Goal: Information Seeking & Learning: Learn about a topic

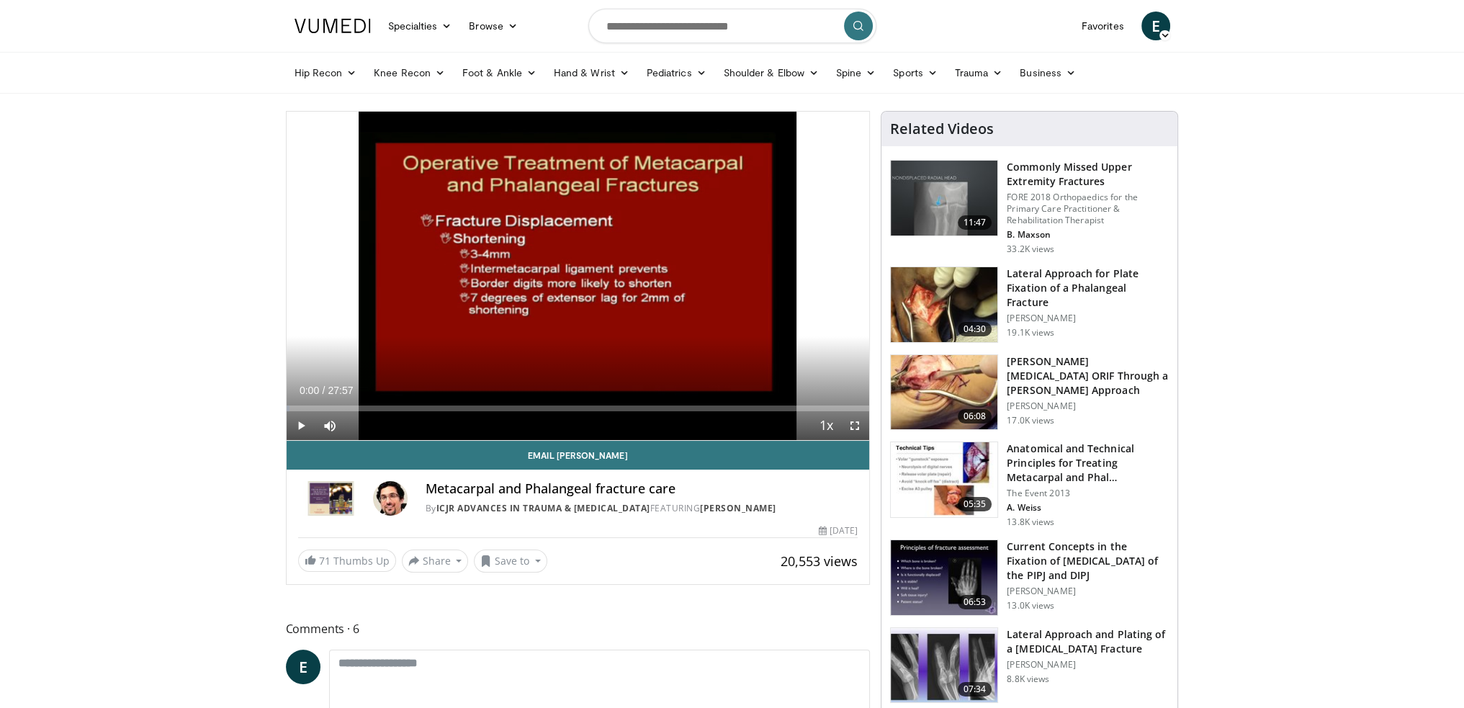
click at [937, 379] on img at bounding box center [944, 392] width 107 height 75
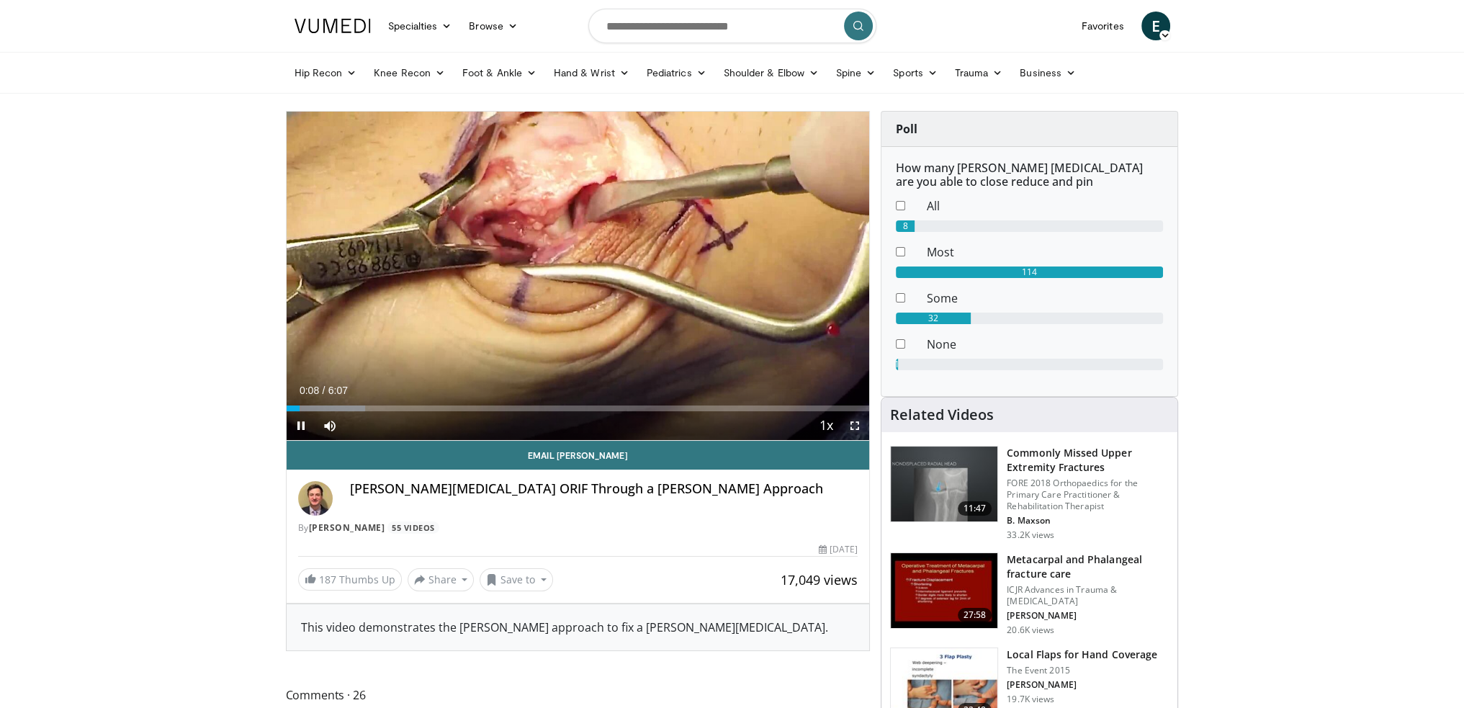
click at [852, 423] on span "Video Player" at bounding box center [854, 425] width 29 height 29
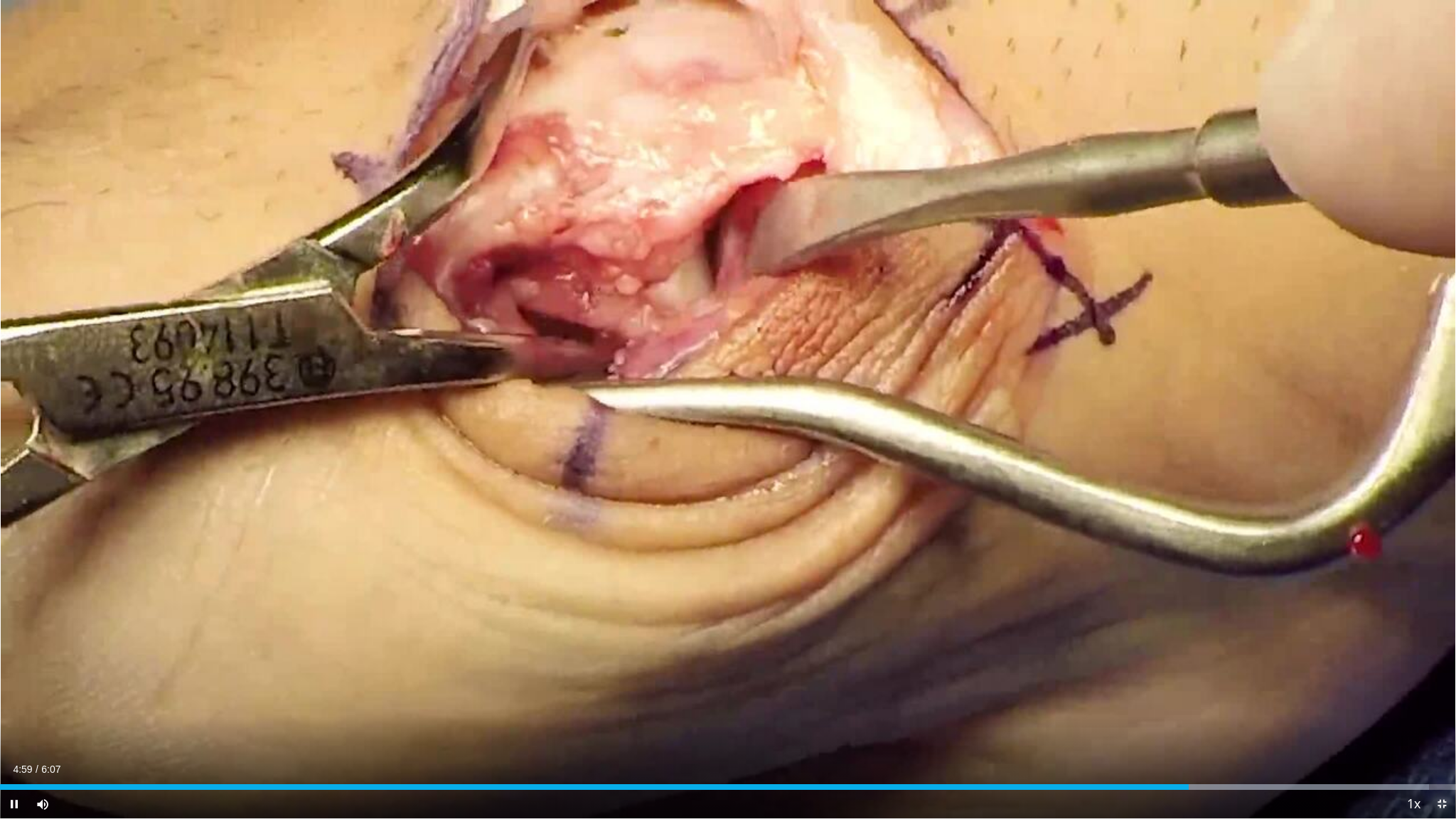
click at [1441, 698] on span "Video Player" at bounding box center [1442, 804] width 29 height 29
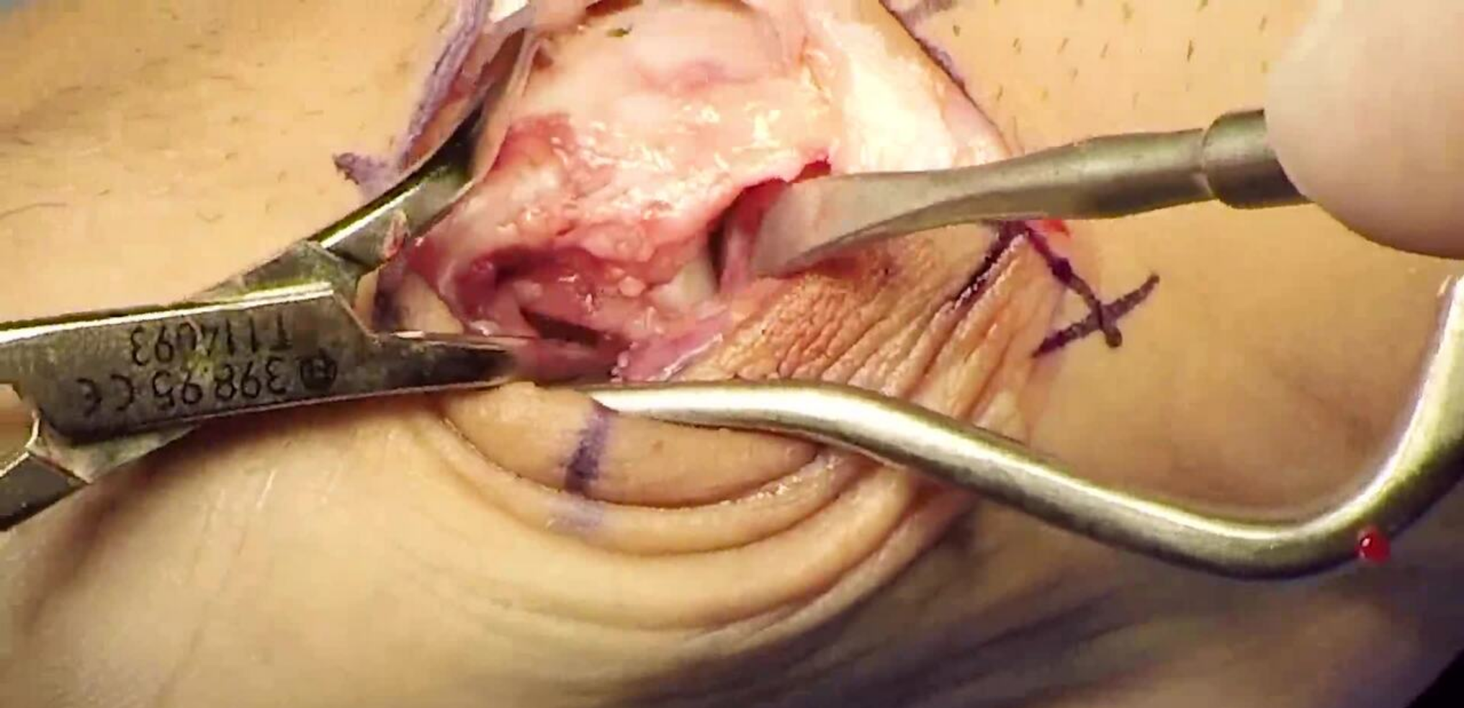
scroll to position [648, 0]
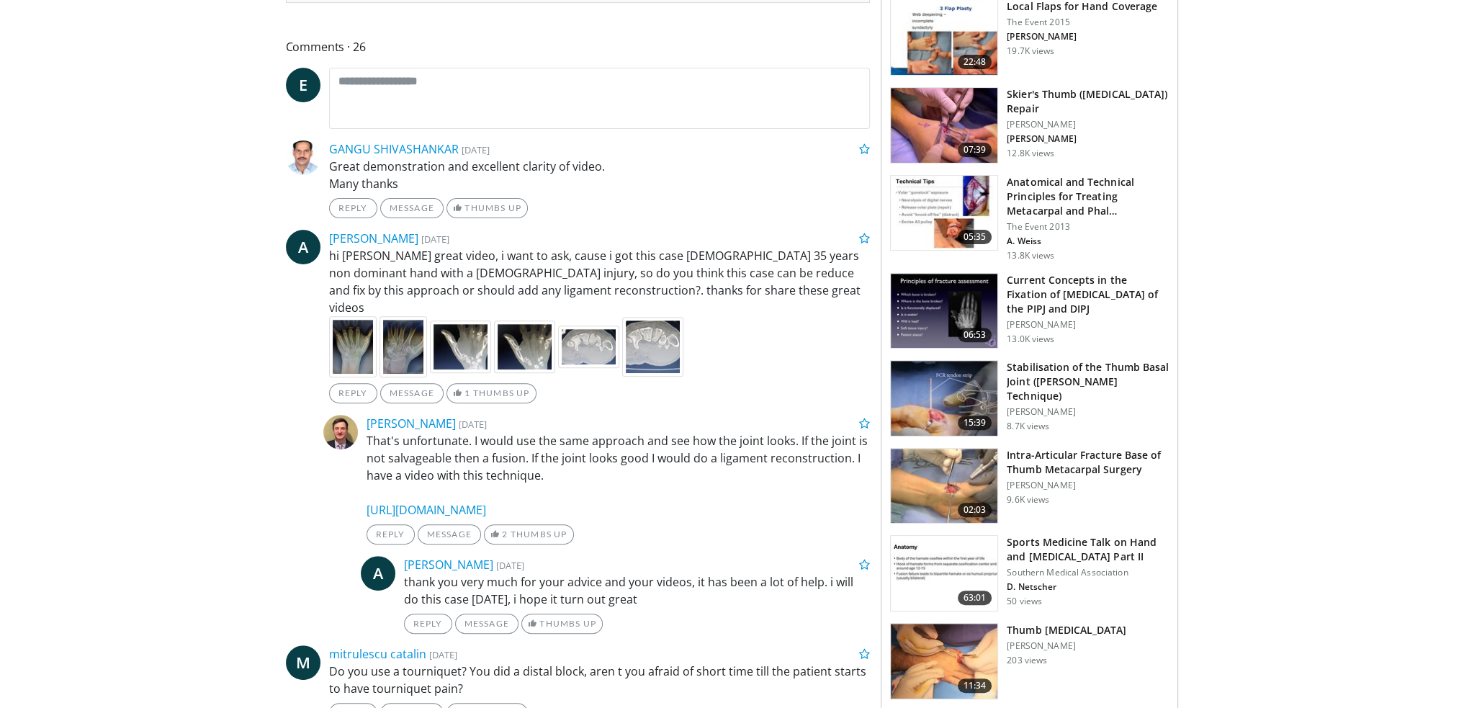
click at [945, 402] on img at bounding box center [944, 398] width 107 height 75
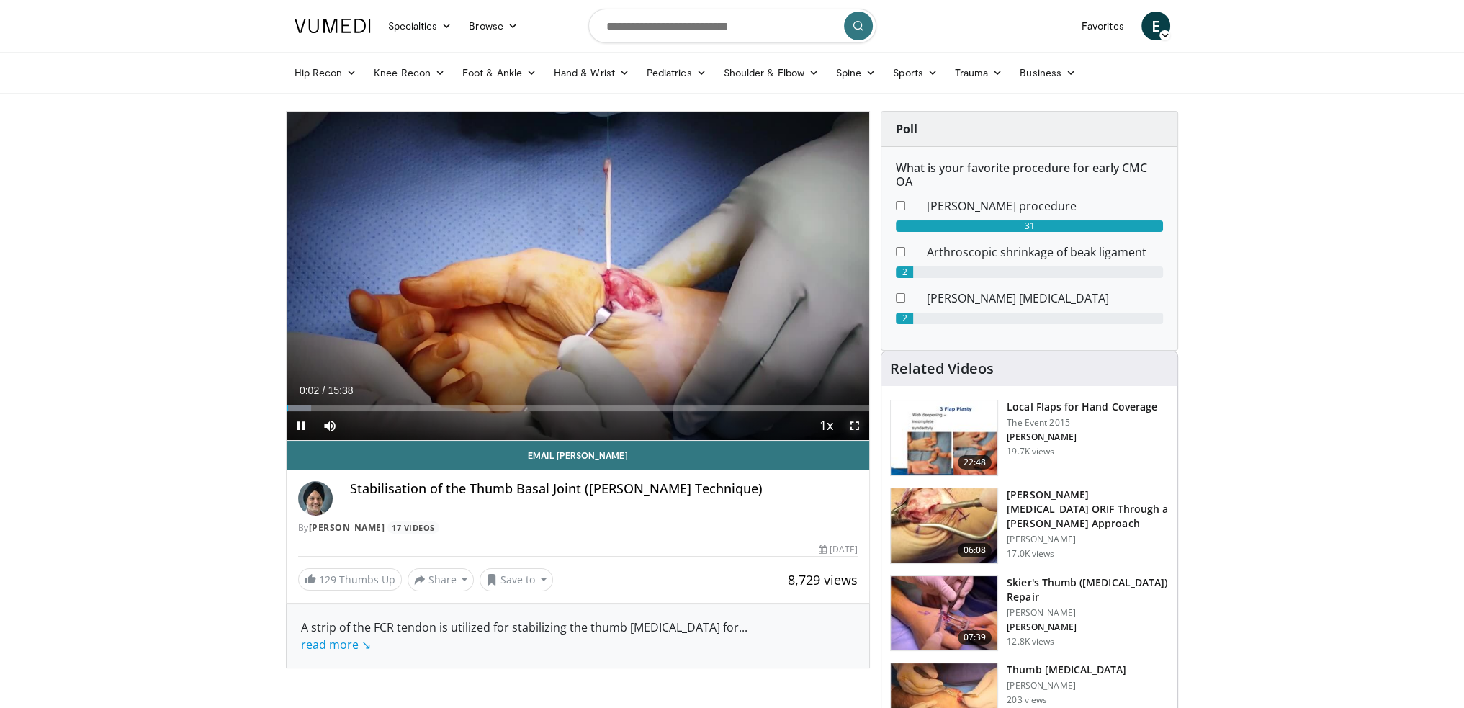
click at [852, 423] on span "Video Player" at bounding box center [854, 425] width 29 height 29
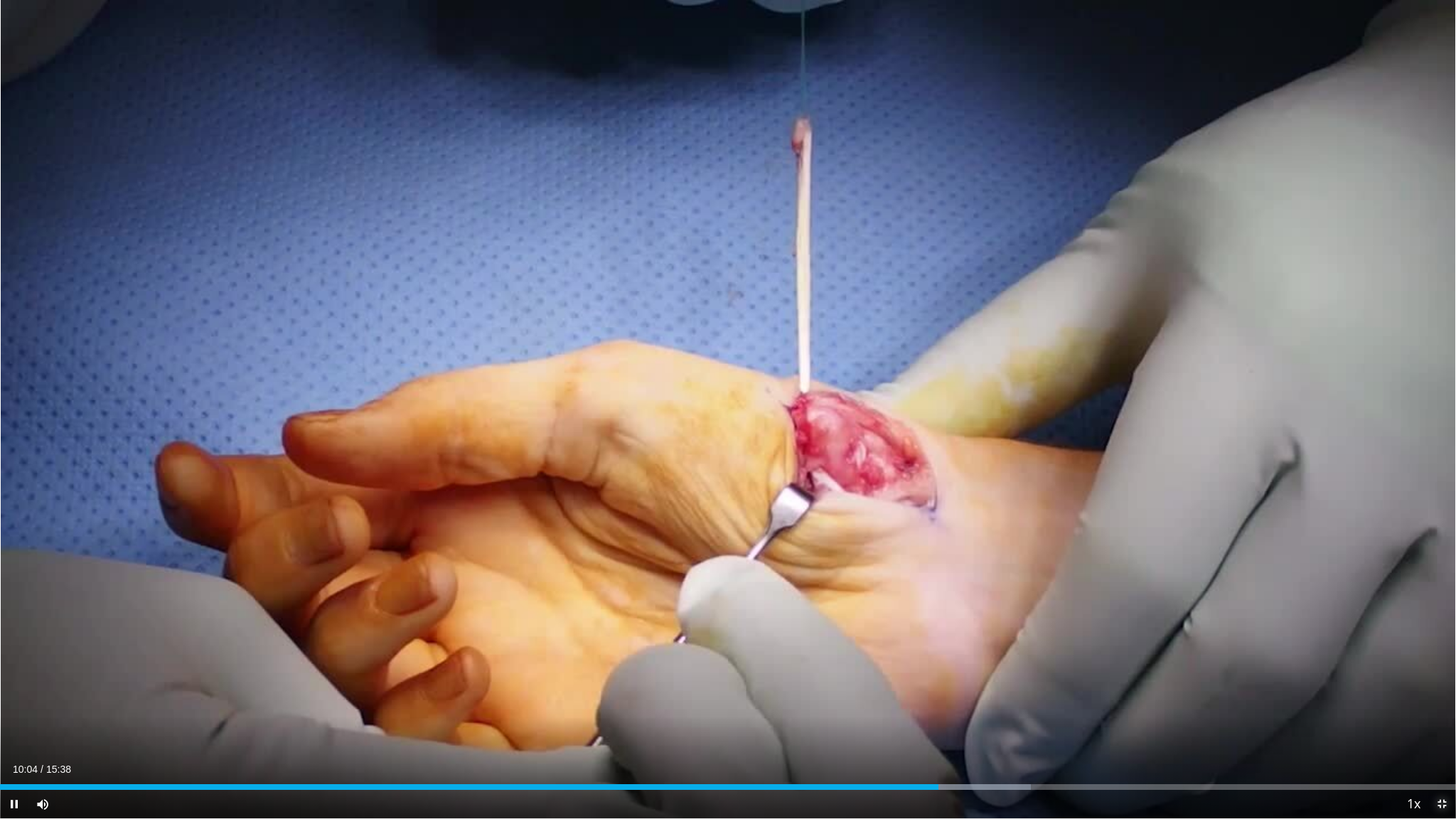
click at [1442, 698] on span "Video Player" at bounding box center [1442, 804] width 29 height 29
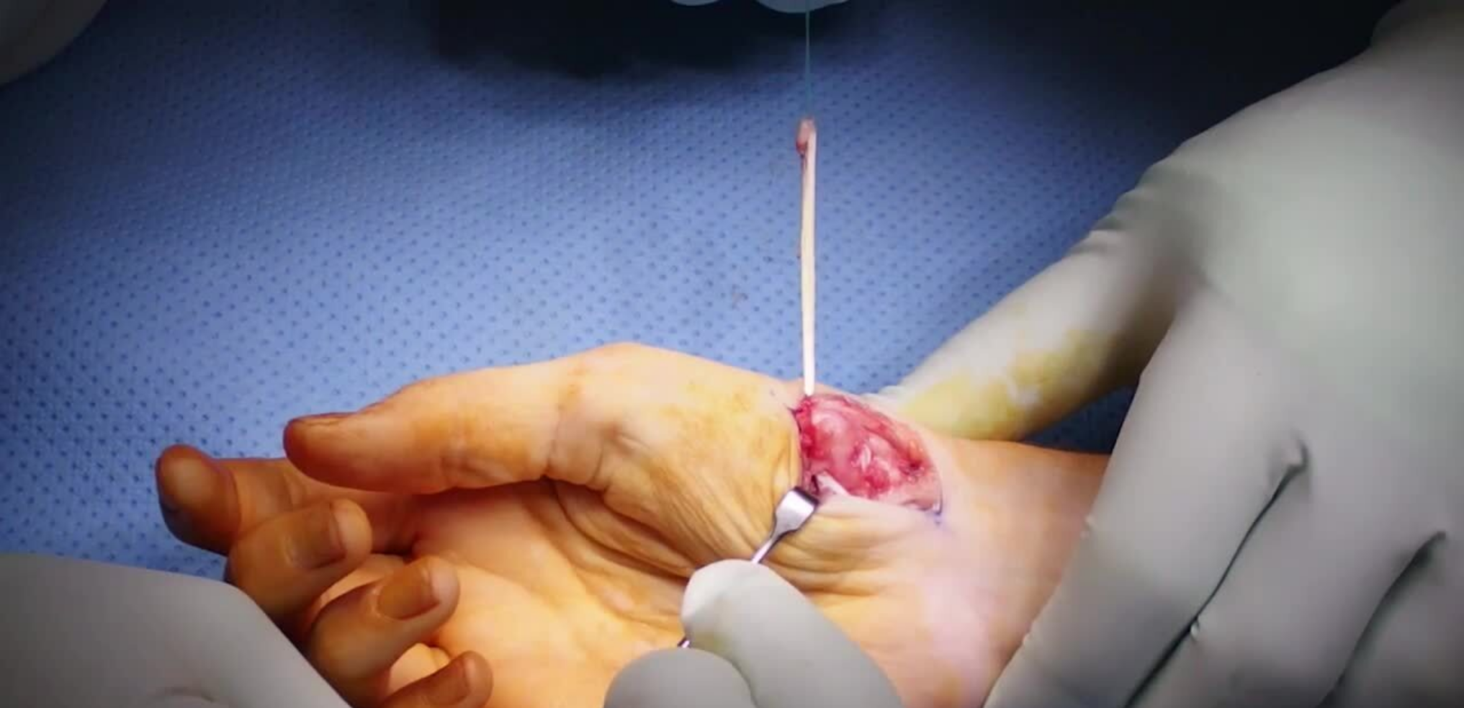
scroll to position [72, 0]
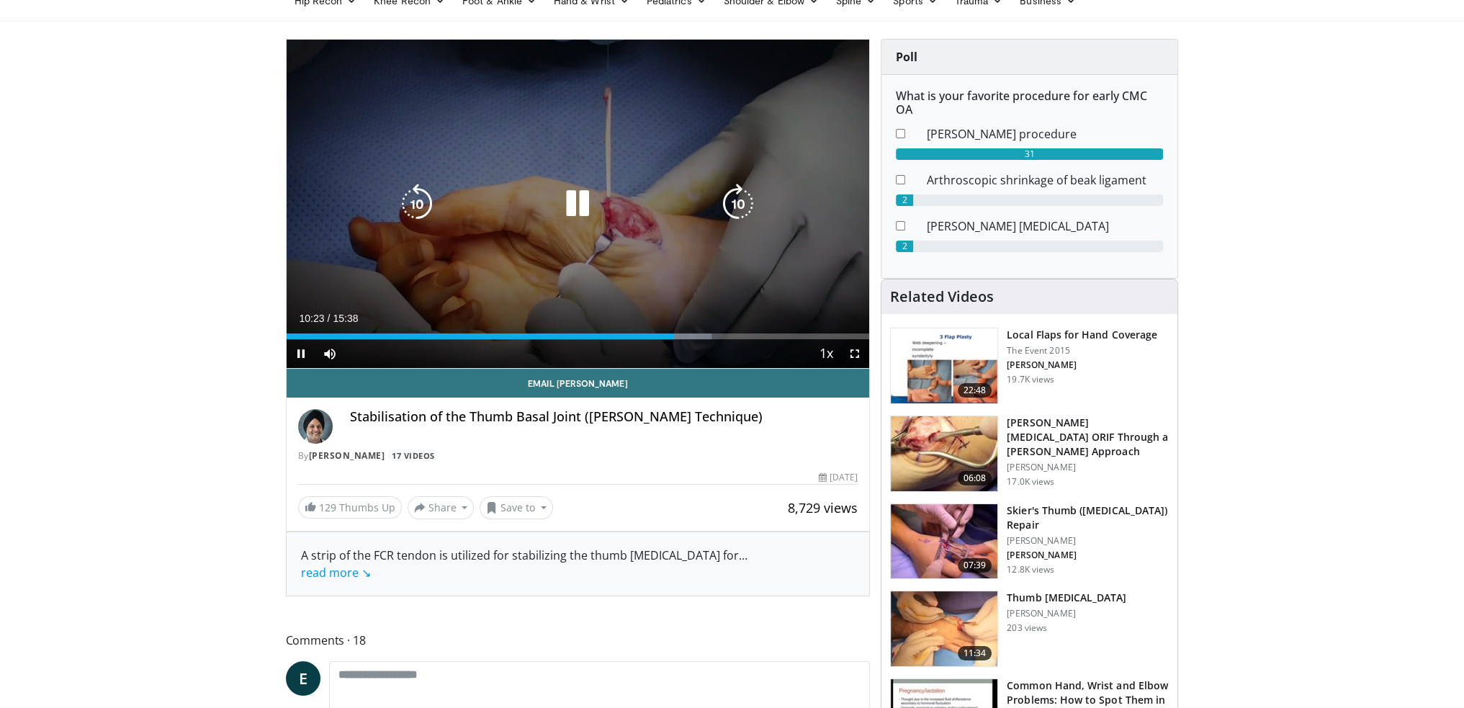
click at [581, 207] on icon "Video Player" at bounding box center [577, 204] width 40 height 40
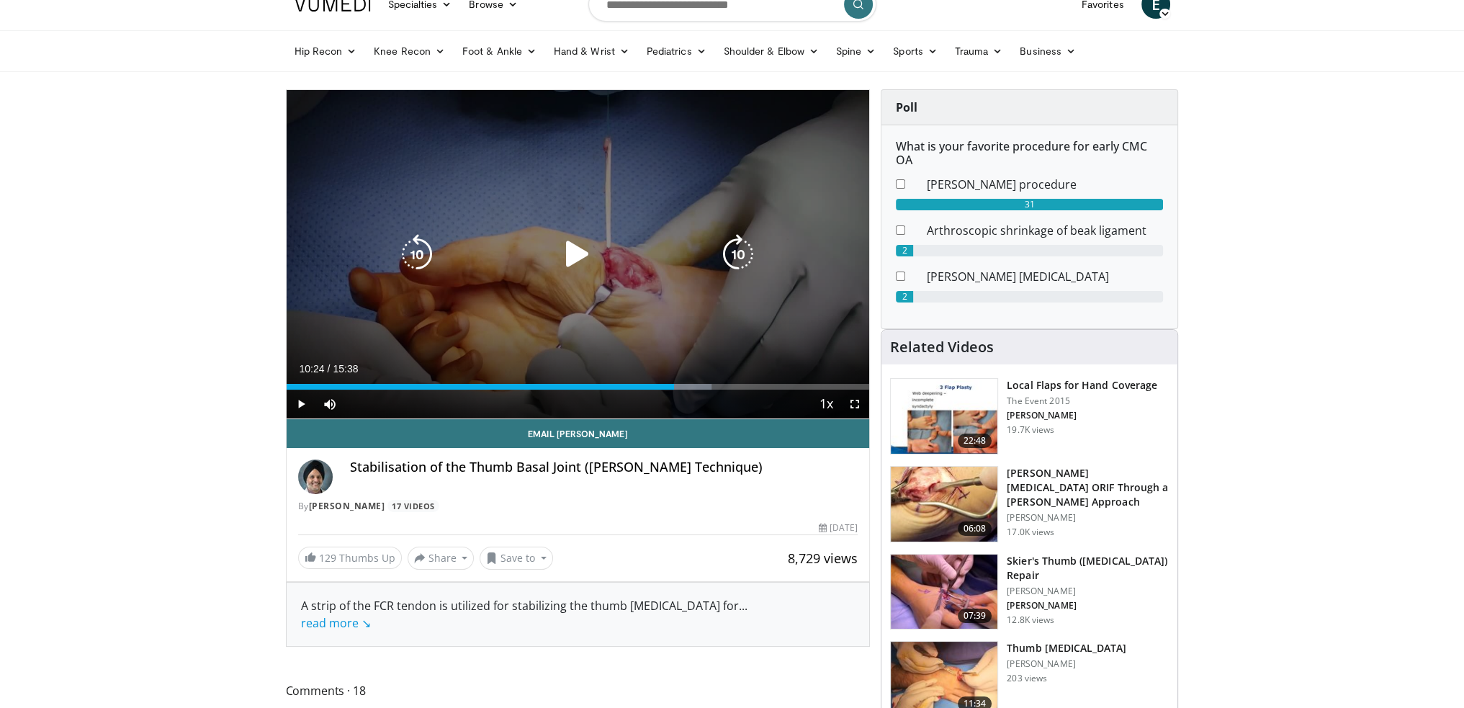
scroll to position [0, 0]
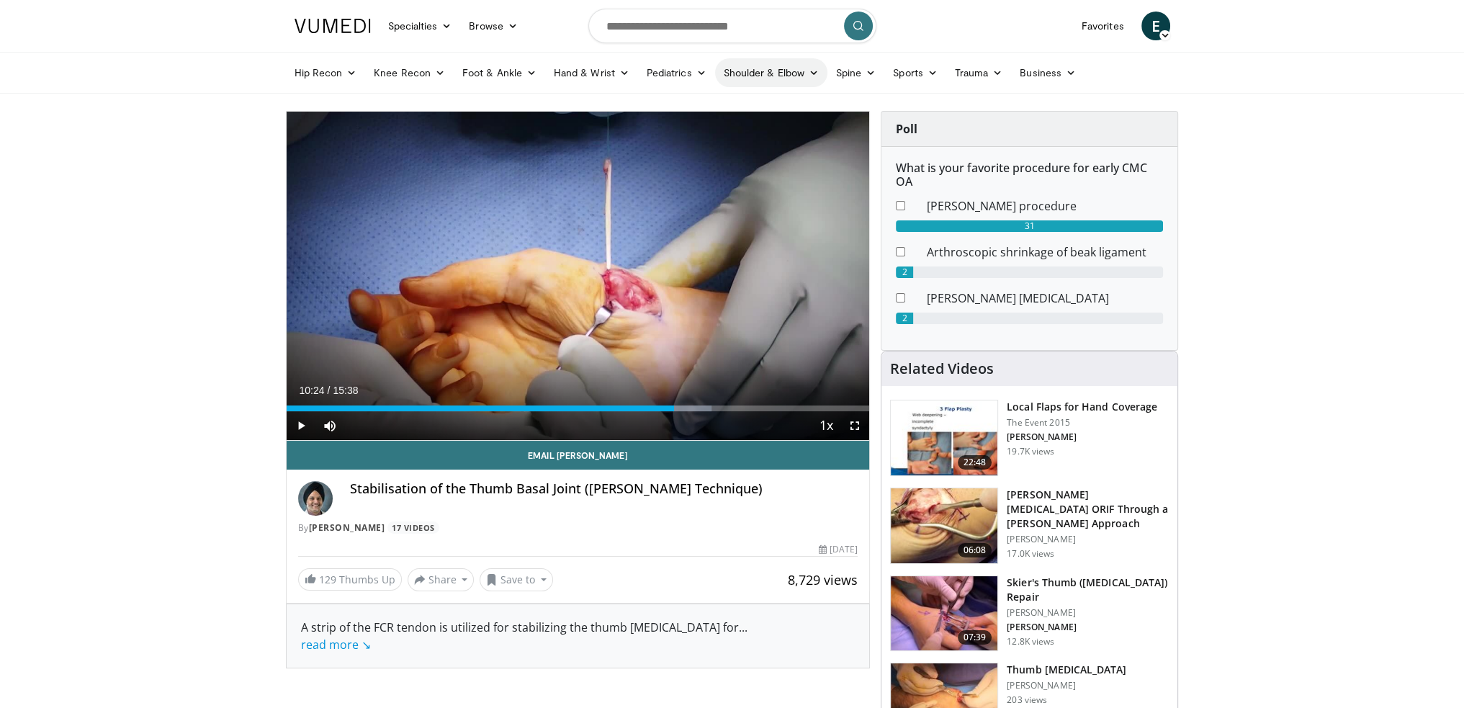
click at [762, 71] on link "Shoulder & Elbow" at bounding box center [771, 72] width 112 height 29
click at [707, 127] on link "Shoulder" at bounding box center [740, 129] width 171 height 23
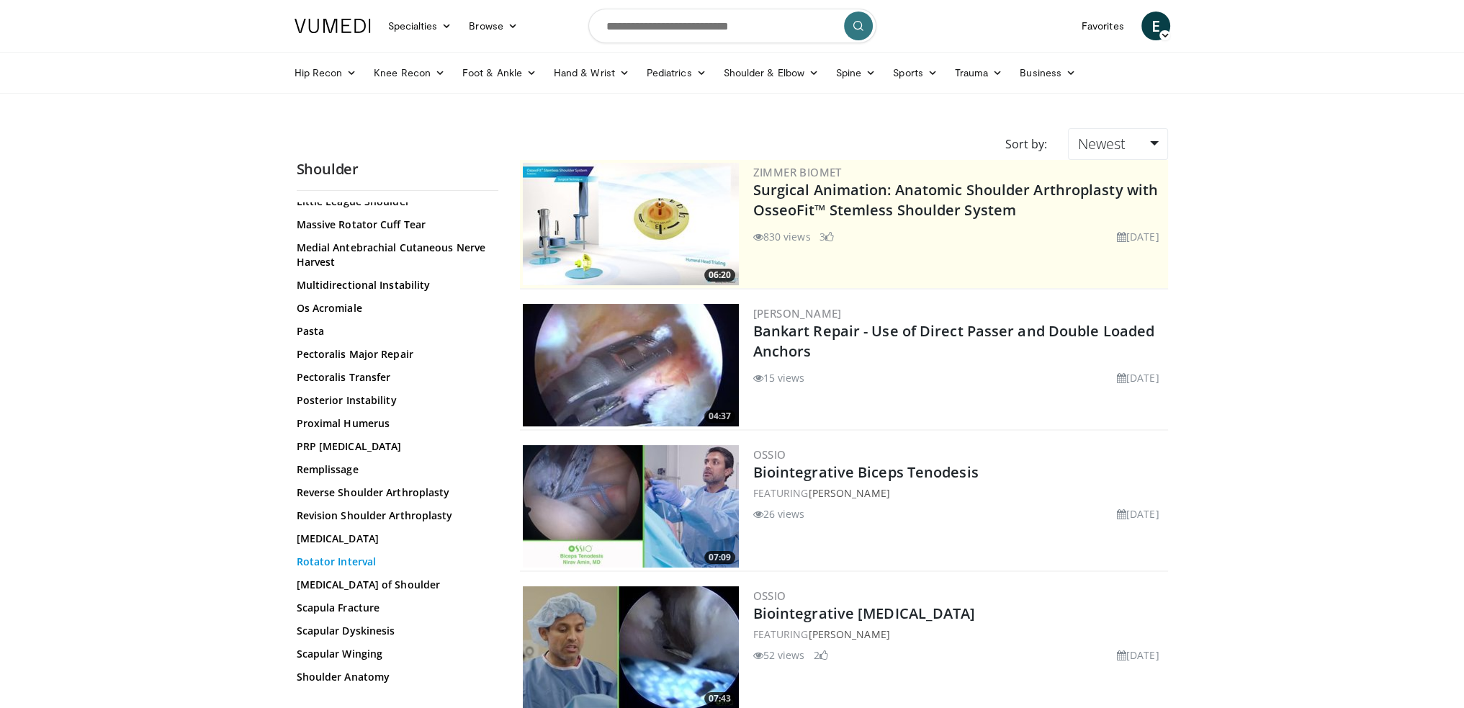
scroll to position [1008, 0]
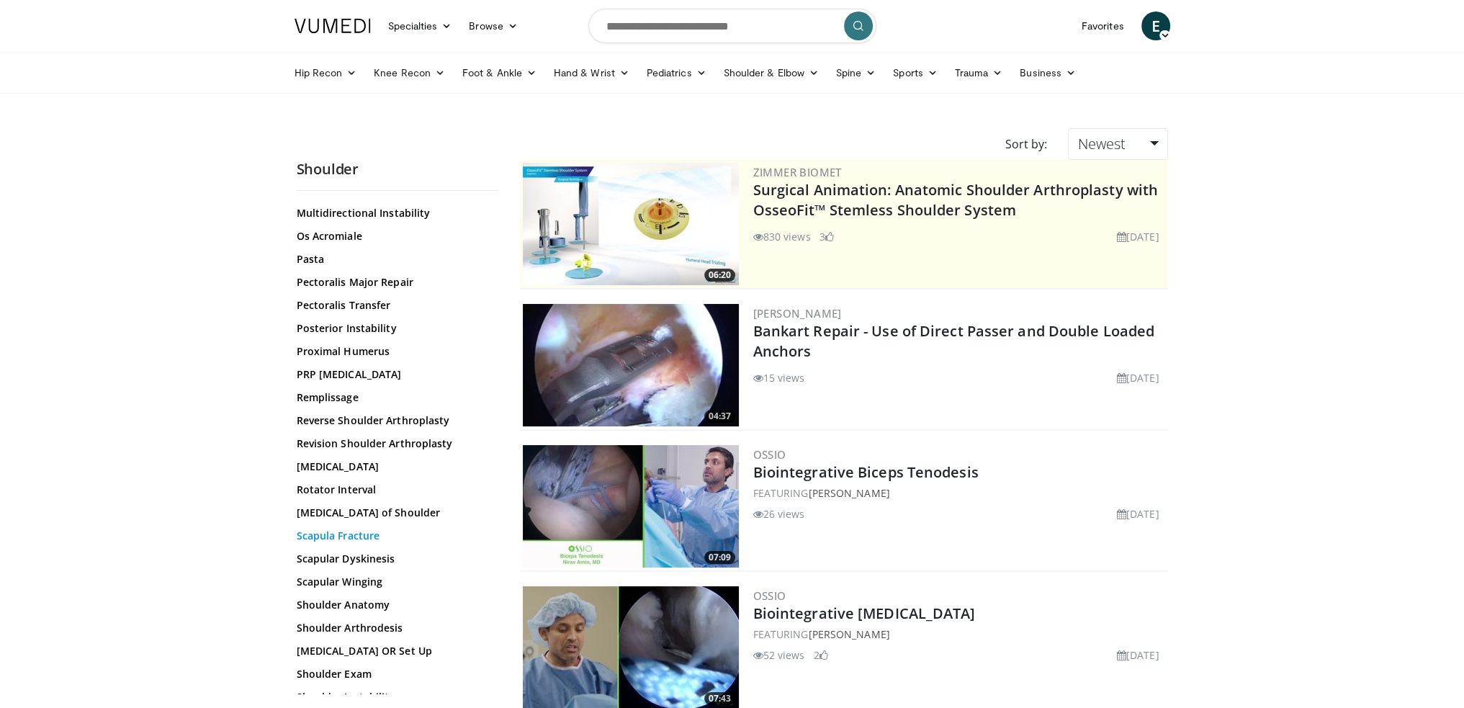
click at [364, 536] on link "Scapula Fracture" at bounding box center [394, 535] width 194 height 14
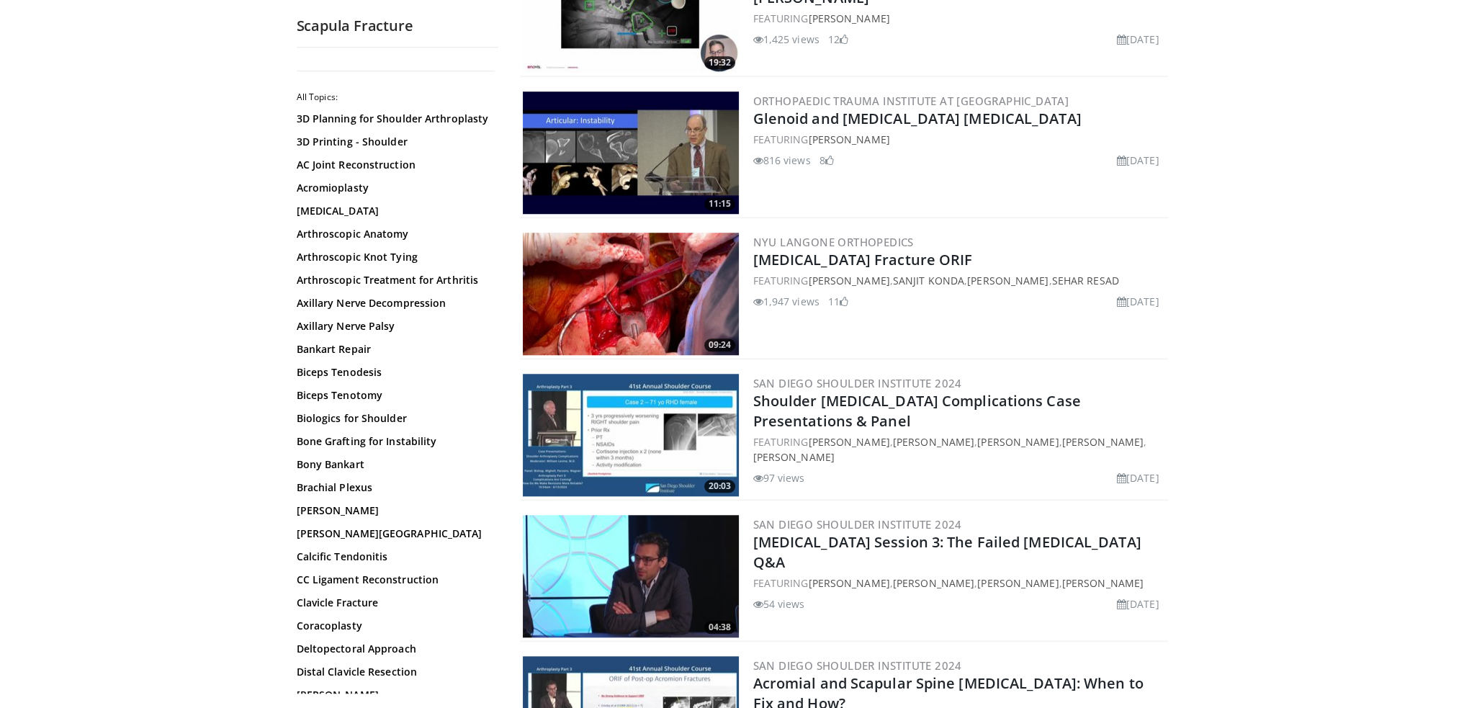
scroll to position [1656, 0]
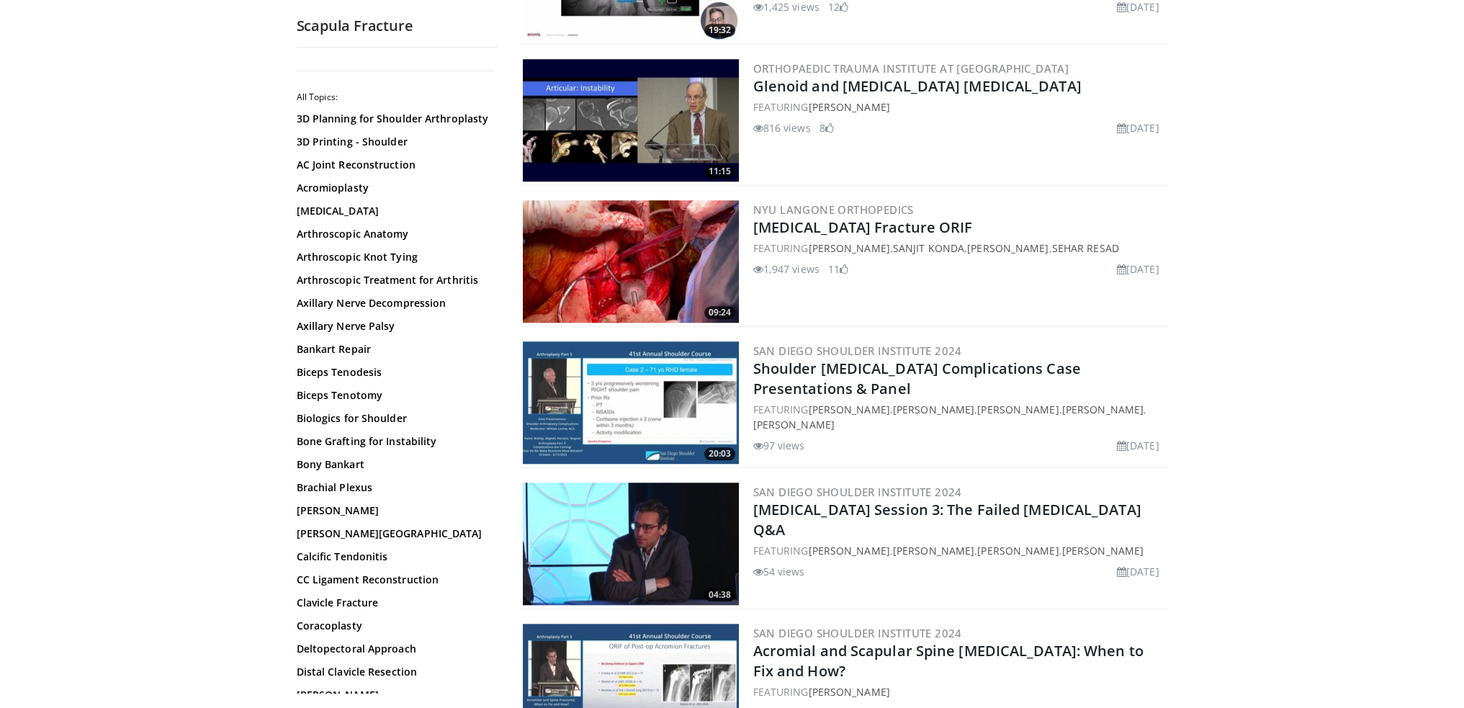
click at [624, 259] on img at bounding box center [631, 261] width 216 height 122
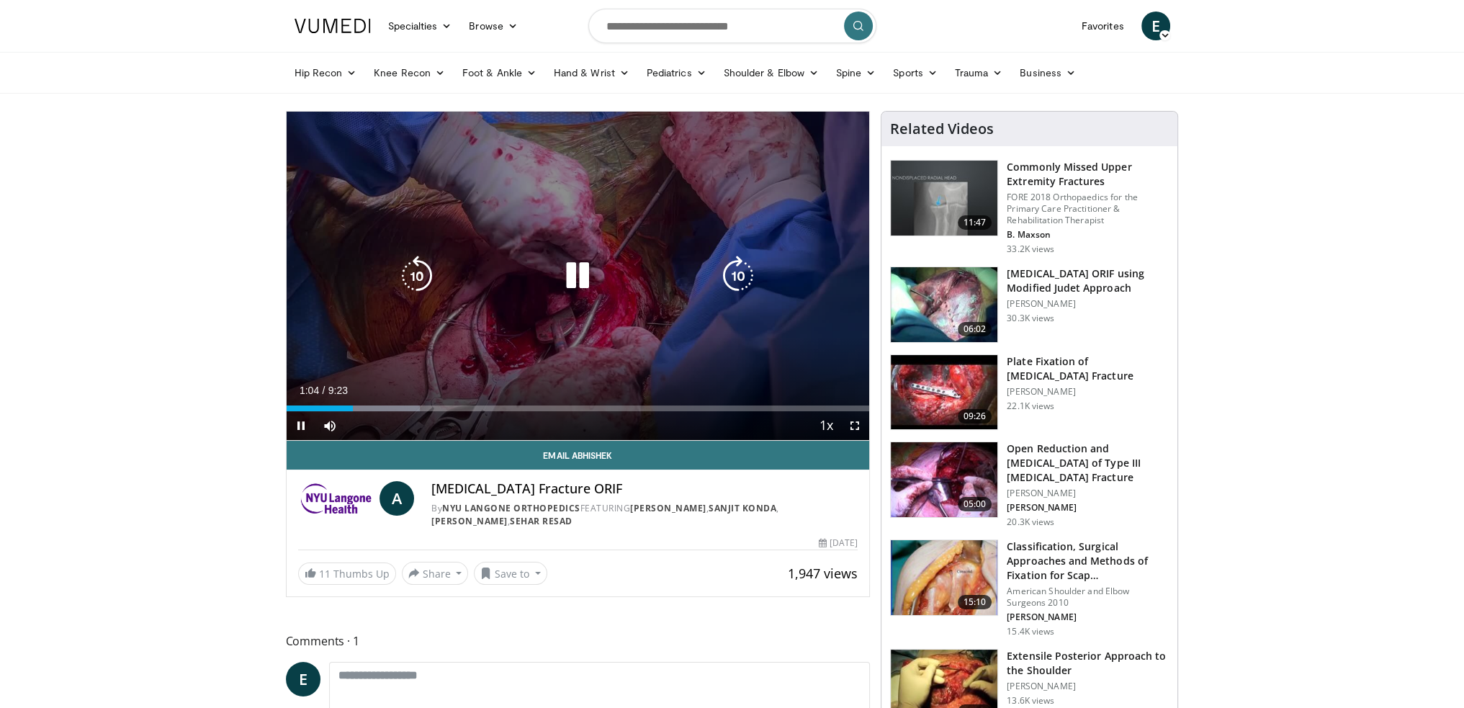
click at [576, 276] on icon "Video Player" at bounding box center [577, 276] width 40 height 40
click at [586, 276] on icon "Video Player" at bounding box center [577, 276] width 40 height 40
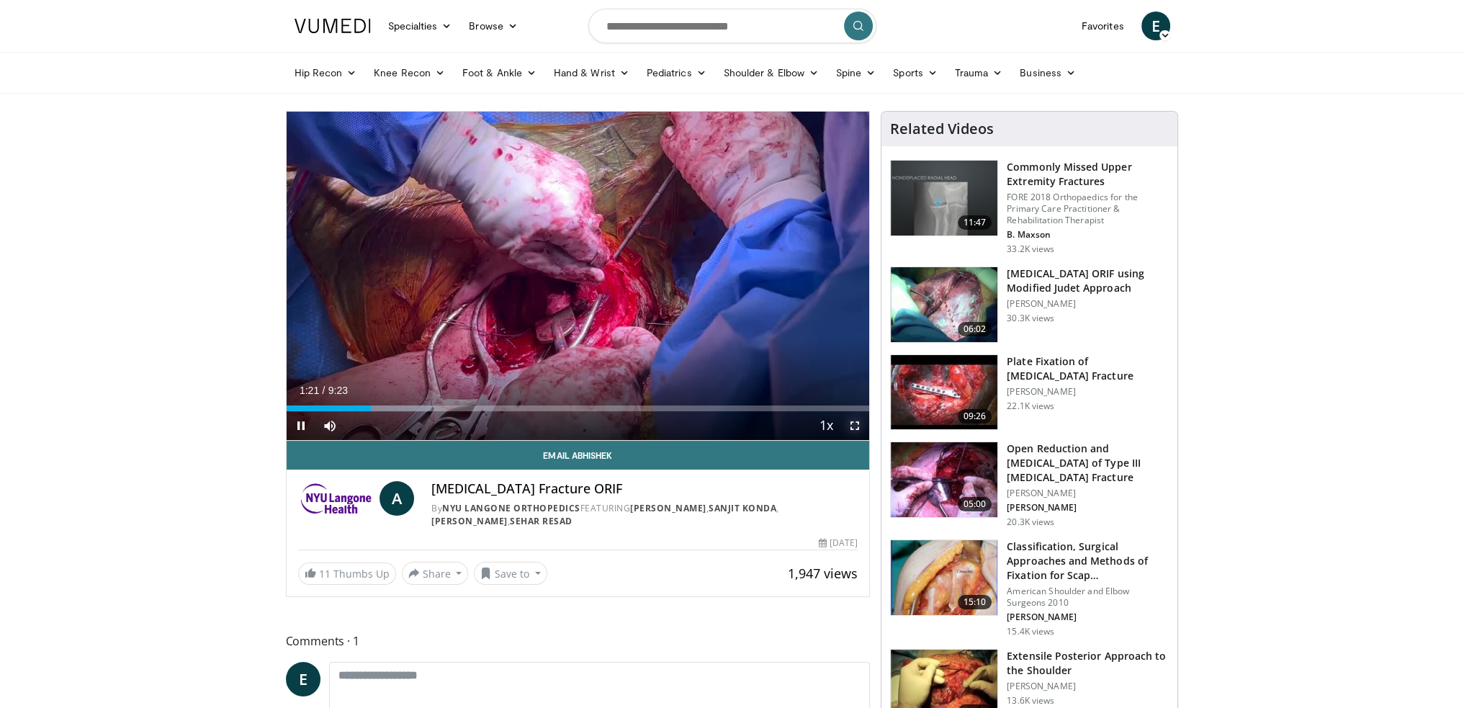
click at [852, 425] on span "Video Player" at bounding box center [854, 425] width 29 height 29
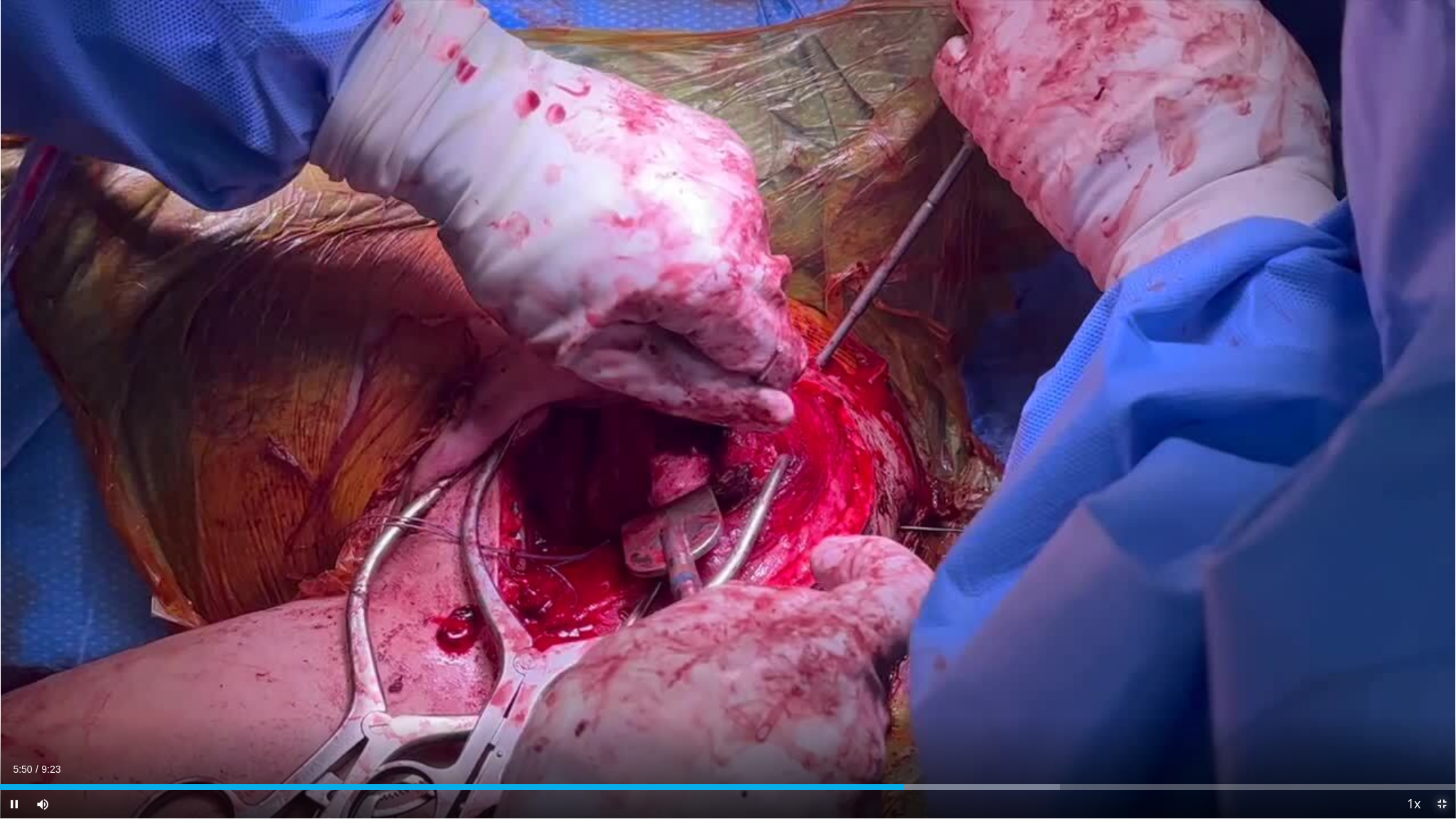
click at [1439, 698] on span "Video Player" at bounding box center [1442, 804] width 29 height 29
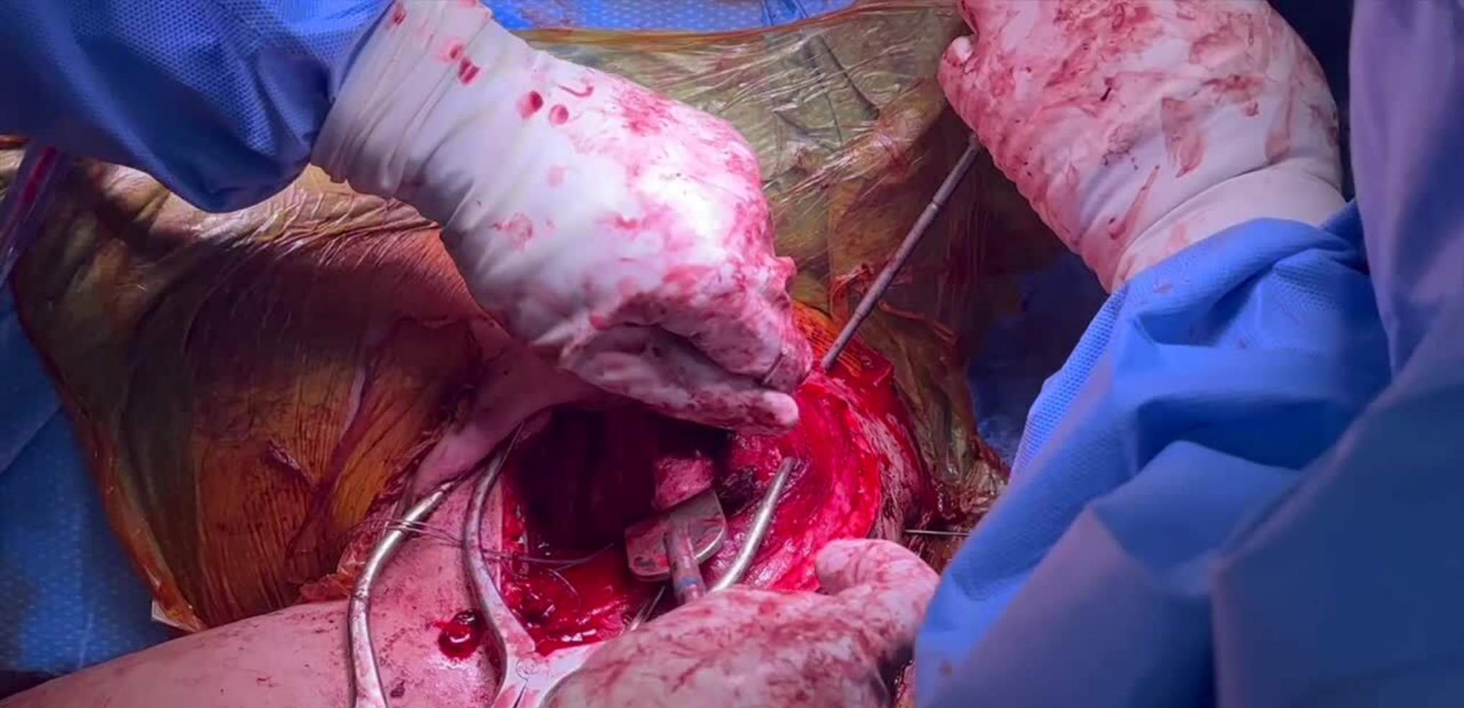
scroll to position [144, 0]
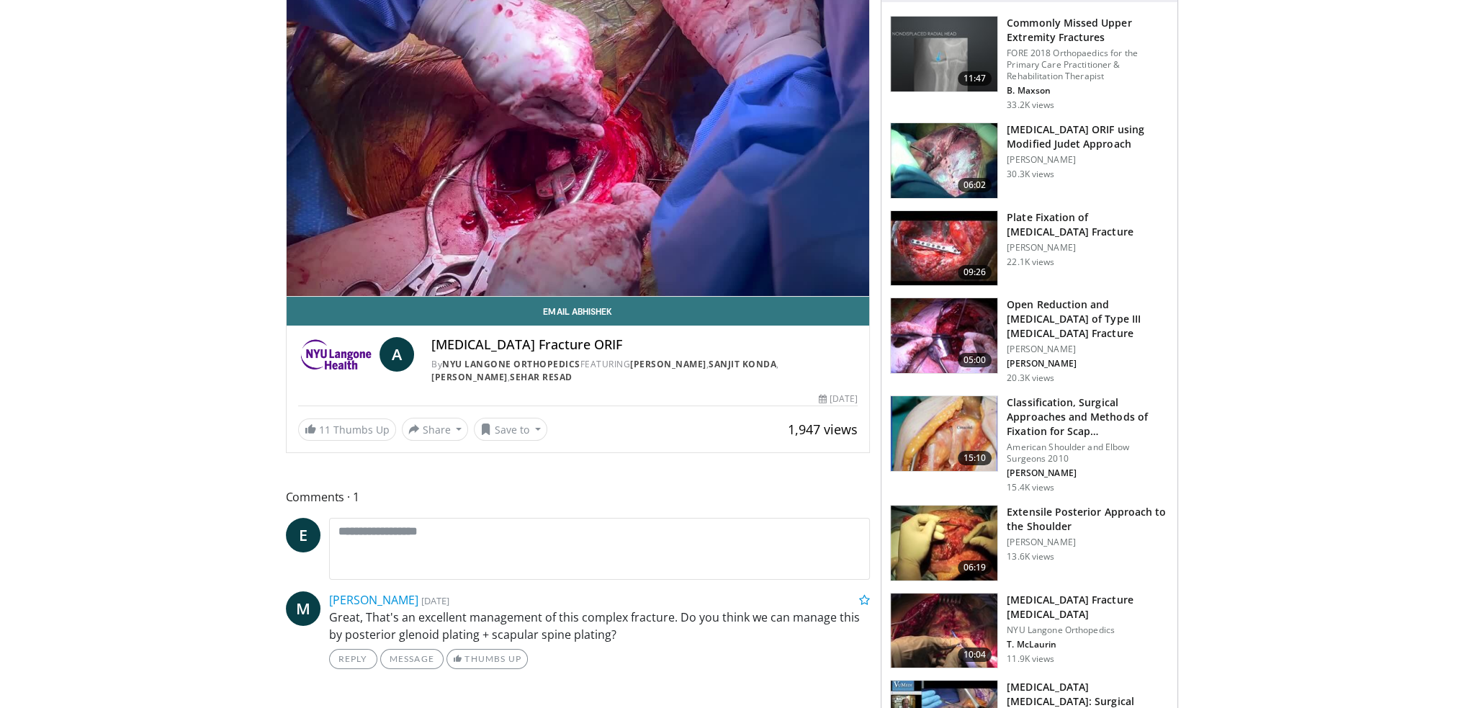
click at [956, 442] on img at bounding box center [944, 433] width 107 height 75
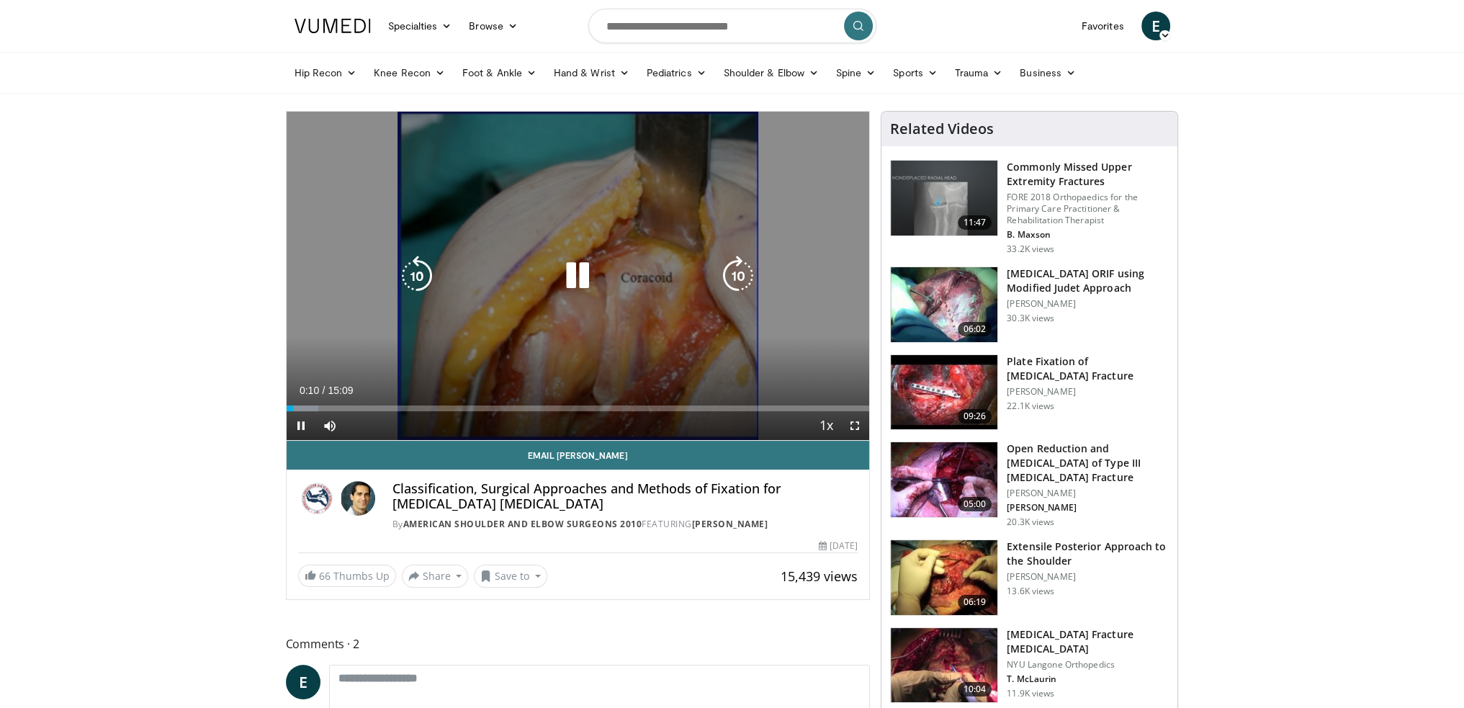
click at [585, 268] on icon "Video Player" at bounding box center [577, 276] width 40 height 40
